Goal: Task Accomplishment & Management: Manage account settings

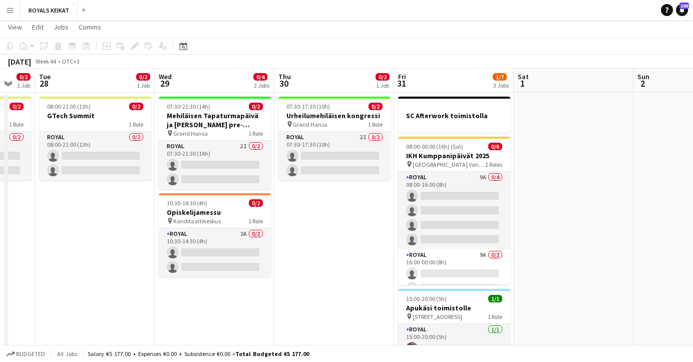
scroll to position [21, 0]
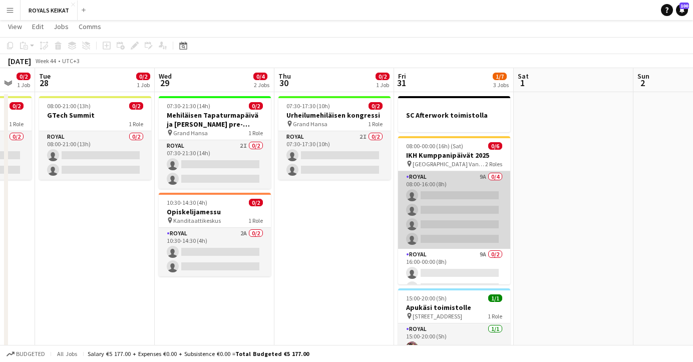
click at [475, 214] on app-card-role "Royal 9A 0/4 08:00-16:00 (8h) single-neutral-actions single-neutral-actions sin…" at bounding box center [454, 210] width 112 height 78
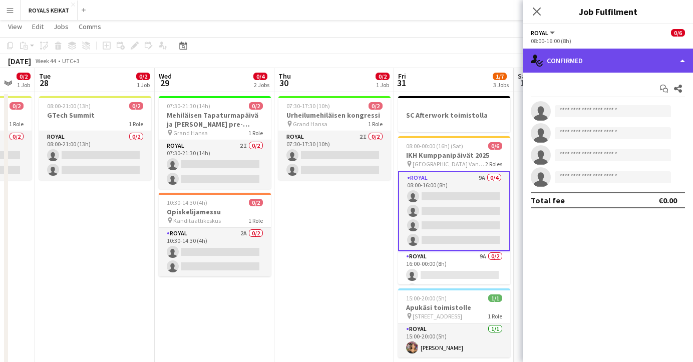
click at [611, 57] on div "single-neutral-actions-check-2 Confirmed" at bounding box center [608, 61] width 170 height 24
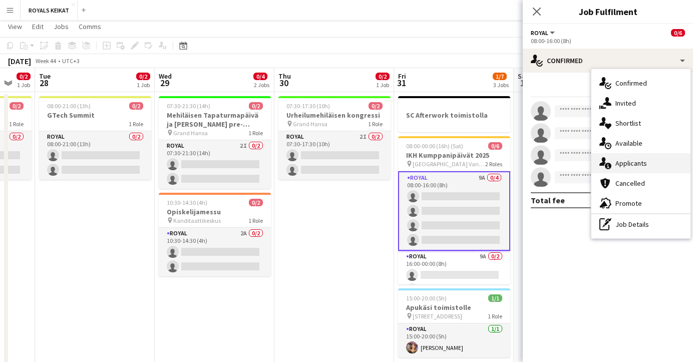
click at [651, 166] on div "single-neutral-actions-information Applicants" at bounding box center [640, 163] width 99 height 20
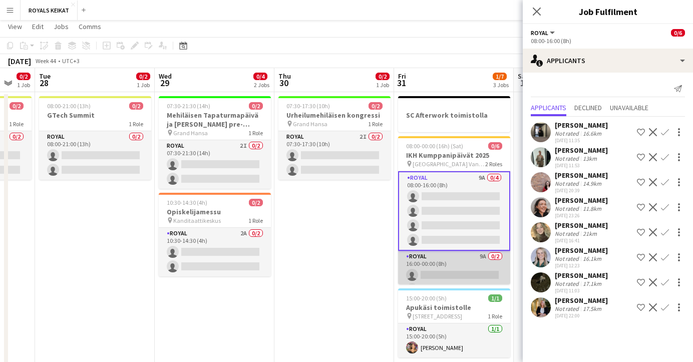
click at [454, 268] on app-card-role "Royal 9A 0/2 16:00-00:00 (8h) single-neutral-actions single-neutral-actions" at bounding box center [454, 275] width 112 height 49
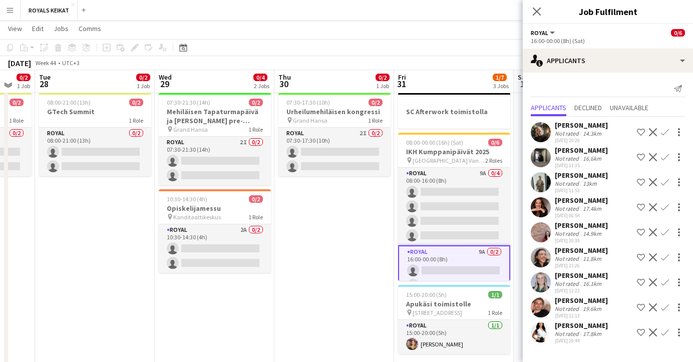
scroll to position [22, 0]
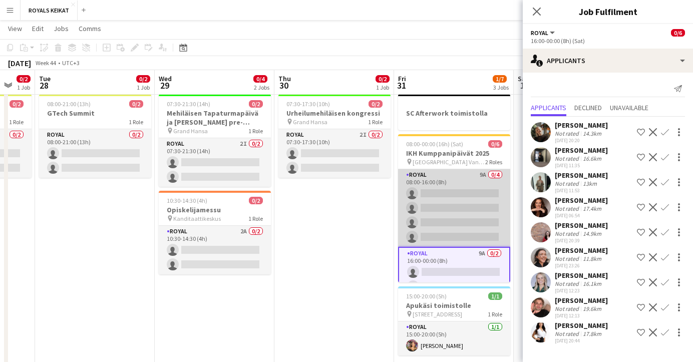
click at [453, 216] on app-card-role "Royal 9A 0/4 08:00-16:00 (8h) single-neutral-actions single-neutral-actions sin…" at bounding box center [454, 208] width 112 height 78
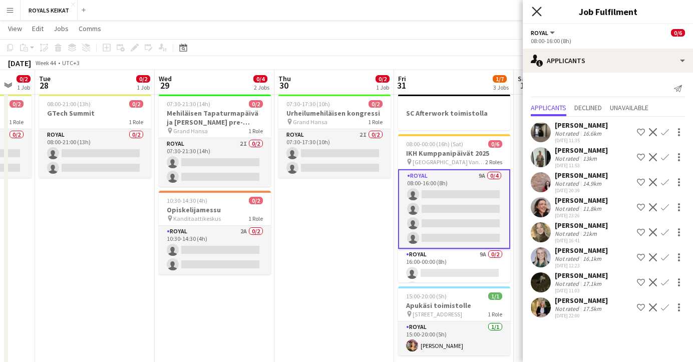
click at [534, 8] on icon "Close pop-in" at bounding box center [537, 12] width 10 height 10
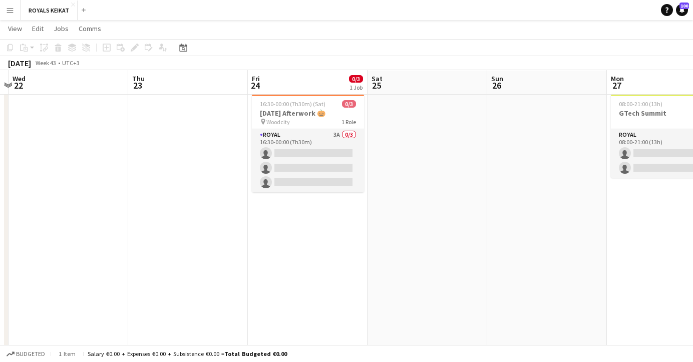
scroll to position [0, 214]
